Goal: Browse casually

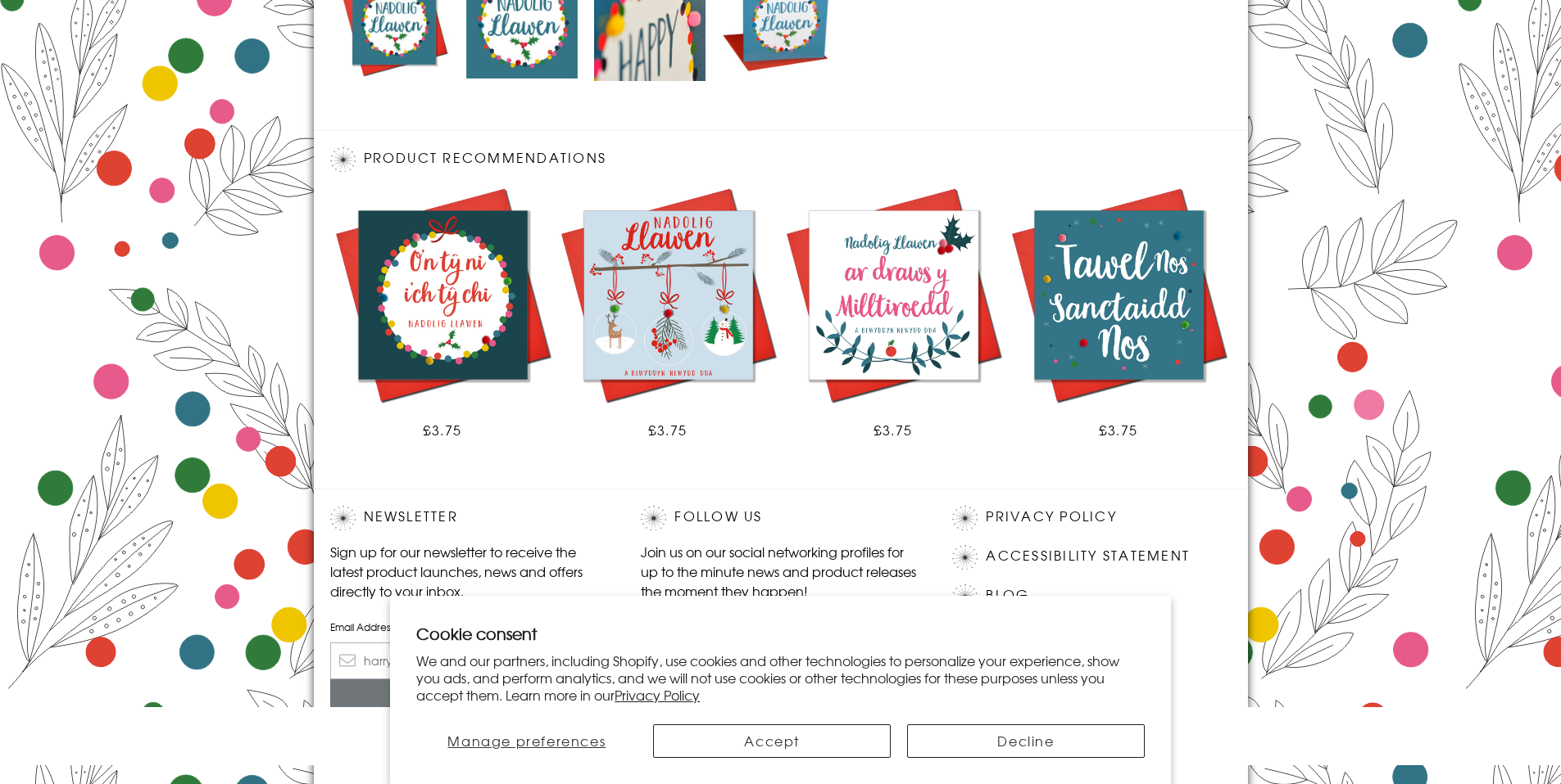
scroll to position [908, 0]
